Goal: Leave review/rating: Leave review/rating

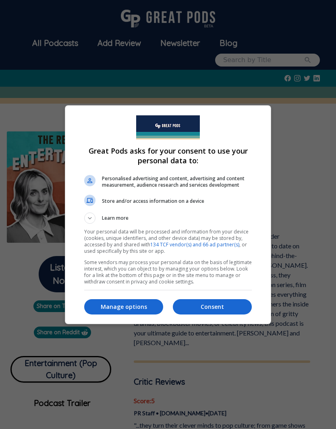
click at [216, 304] on p "Consent" at bounding box center [212, 307] width 79 height 8
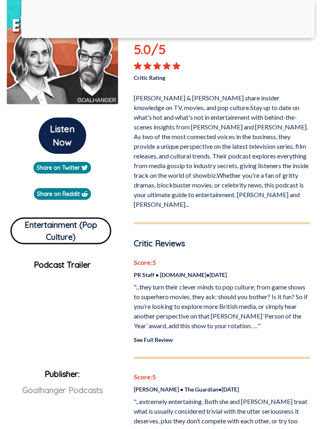
scroll to position [187, 0]
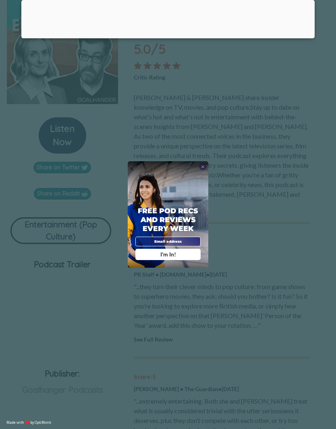
click at [197, 184] on div "Free Pod Recs and Reviews every week I'm In!" at bounding box center [168, 214] width 81 height 106
click at [206, 170] on div "X" at bounding box center [203, 167] width 8 height 8
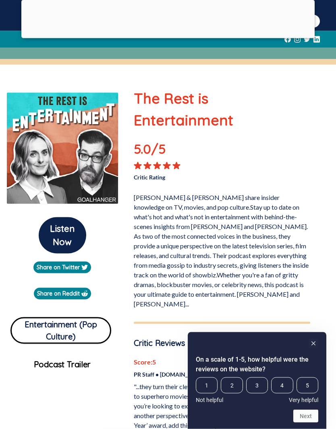
scroll to position [0, 0]
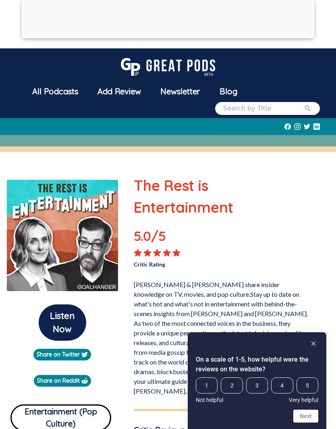
click at [306, 383] on span "5" at bounding box center [307, 385] width 22 height 16
click at [296, 377] on input "5" at bounding box center [296, 377] width 0 height 0
click at [312, 414] on button "Next" at bounding box center [305, 415] width 25 height 13
click at [279, 383] on span "5" at bounding box center [274, 385] width 15 height 16
click at [267, 377] on input "5" at bounding box center [267, 377] width 0 height 0
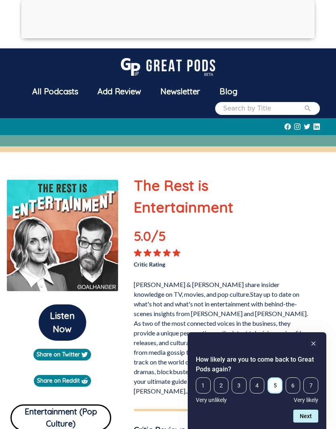
click at [311, 417] on button "Next" at bounding box center [305, 415] width 25 height 13
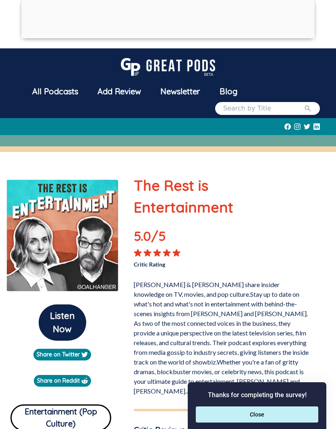
click at [261, 415] on button "Close" at bounding box center [257, 414] width 122 height 16
